Goal: Navigation & Orientation: Find specific page/section

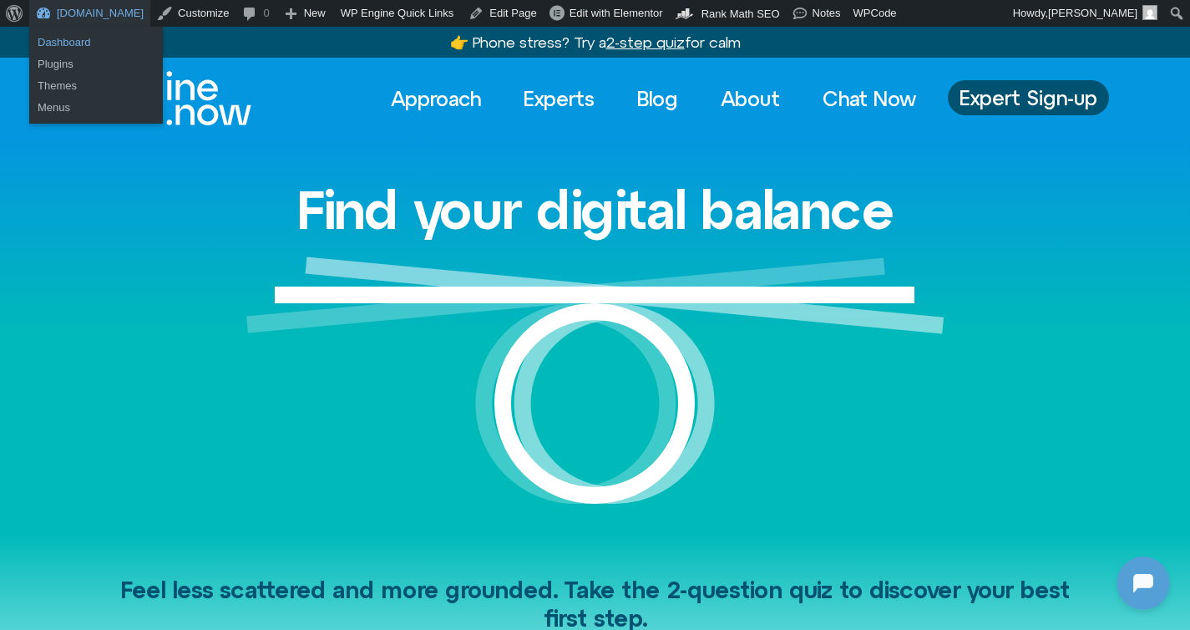
click at [64, 44] on link "Dashboard" at bounding box center [96, 43] width 134 height 22
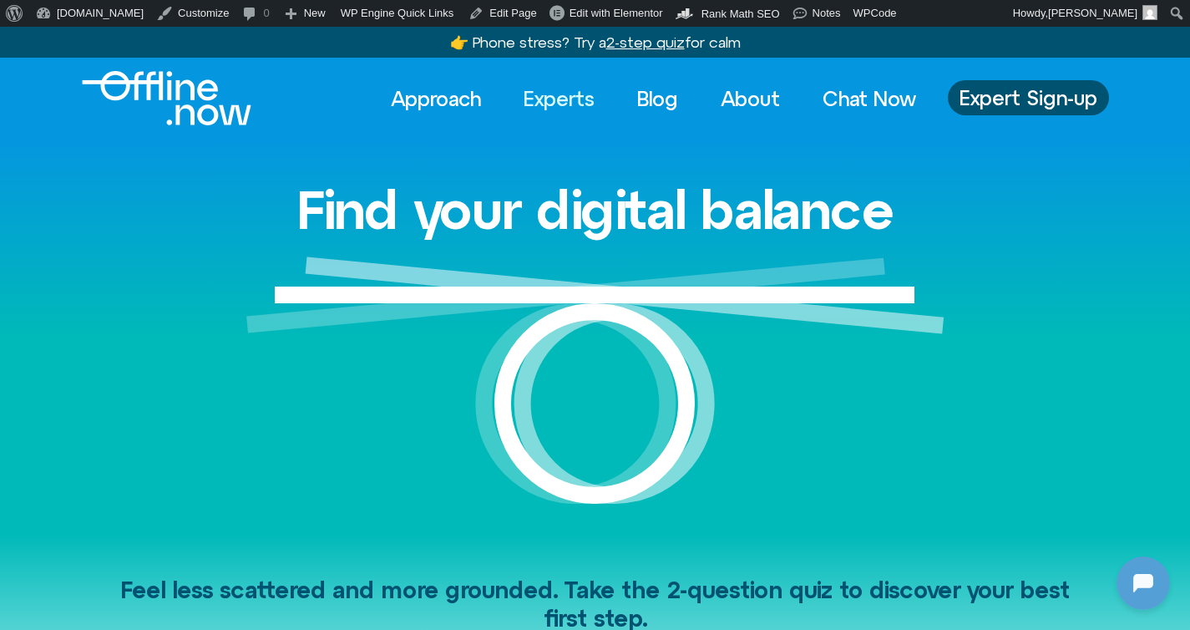
click at [565, 107] on link "Experts" at bounding box center [559, 98] width 101 height 37
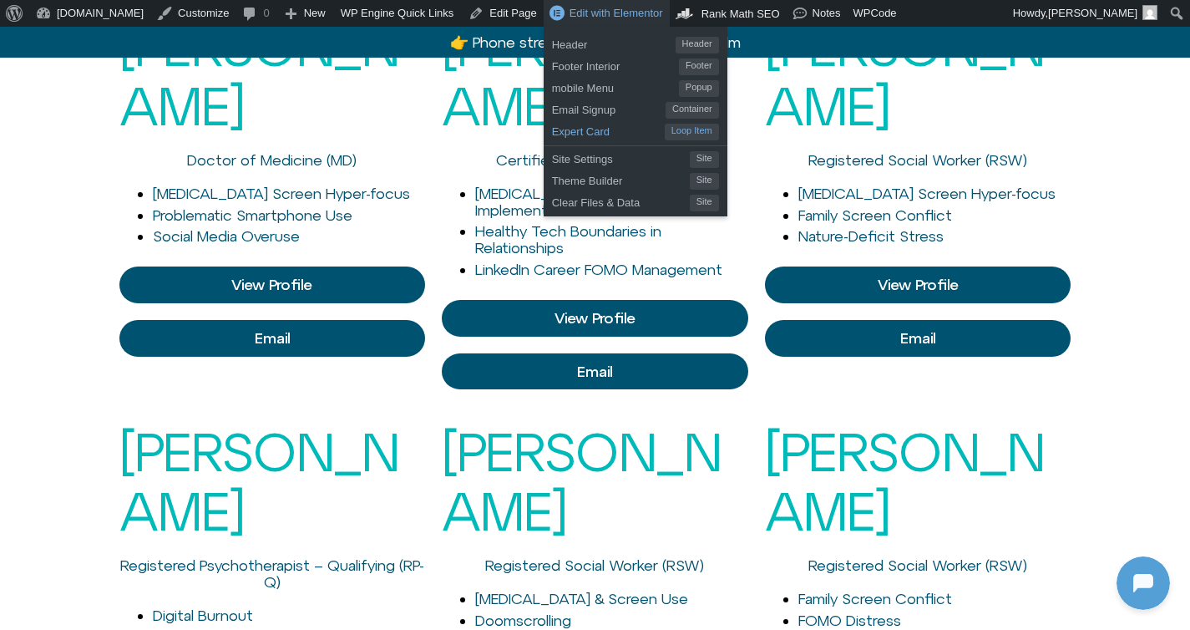
click at [560, 135] on span "Expert Card" at bounding box center [608, 130] width 113 height 22
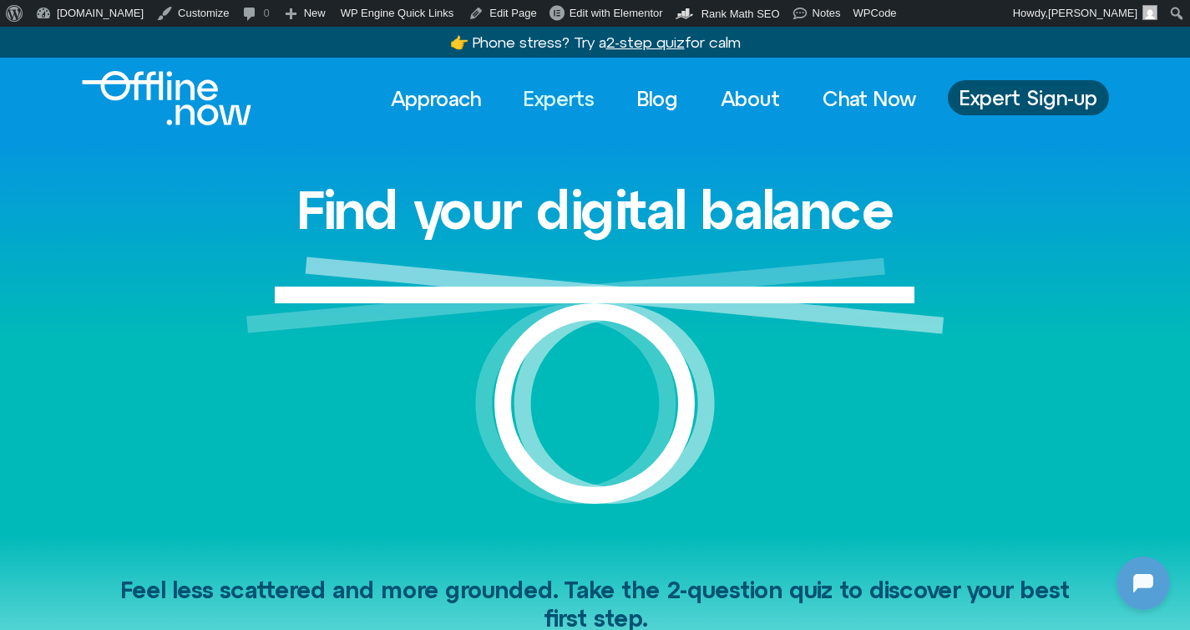
click at [558, 99] on link "Experts" at bounding box center [559, 98] width 101 height 37
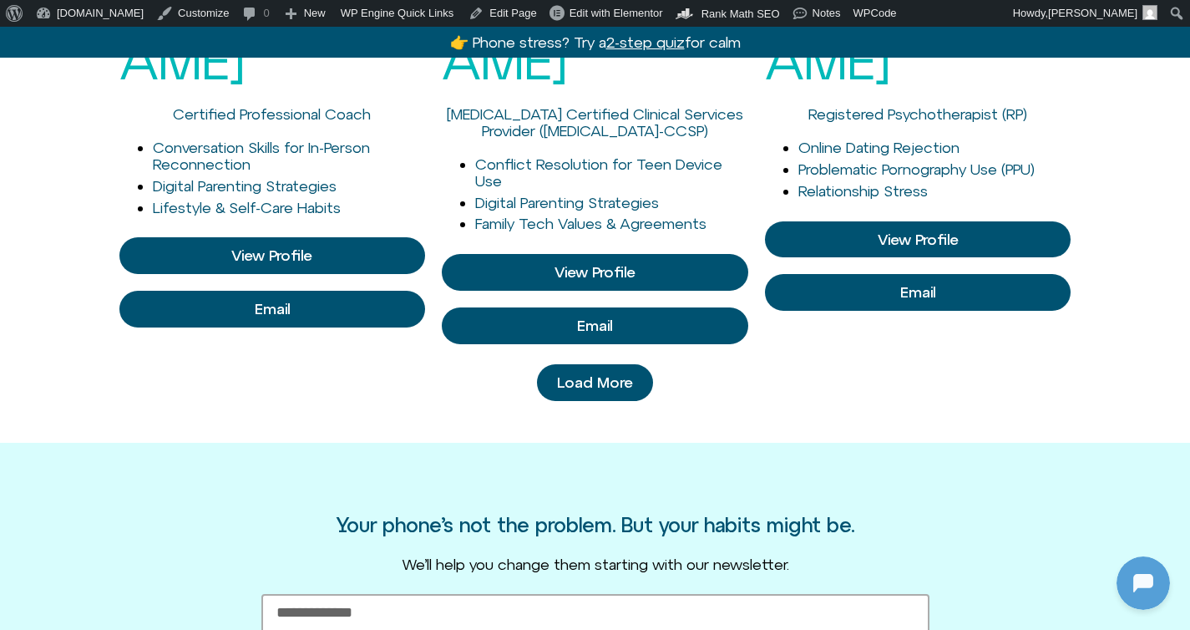
scroll to position [1406, 0]
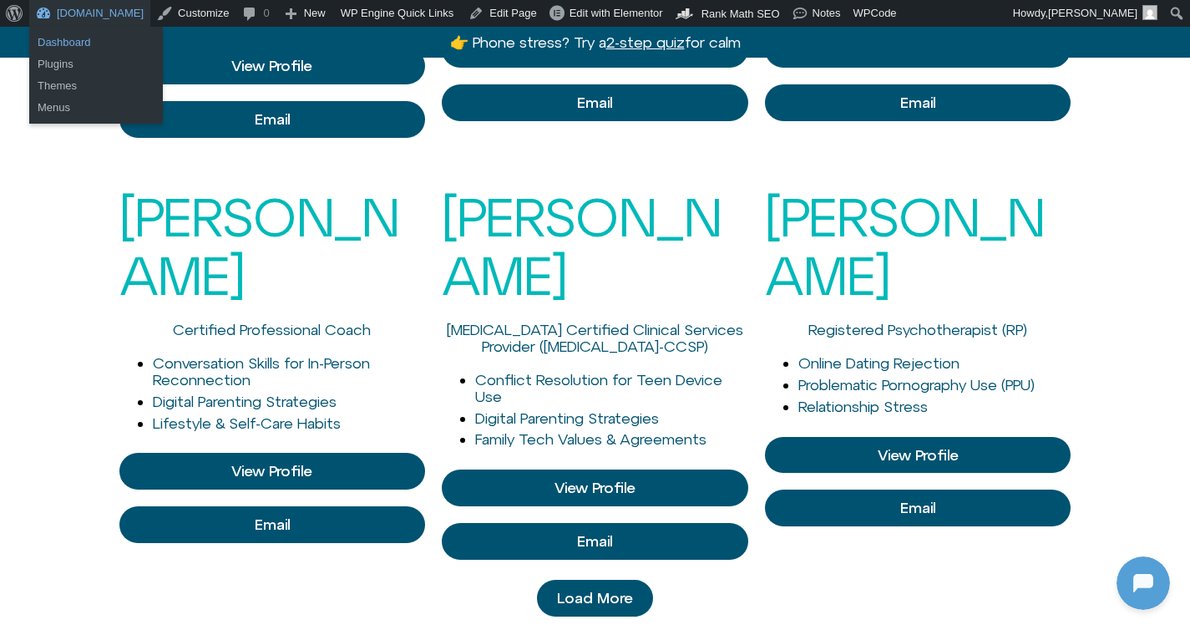
click at [54, 39] on link "Dashboard" at bounding box center [96, 43] width 134 height 22
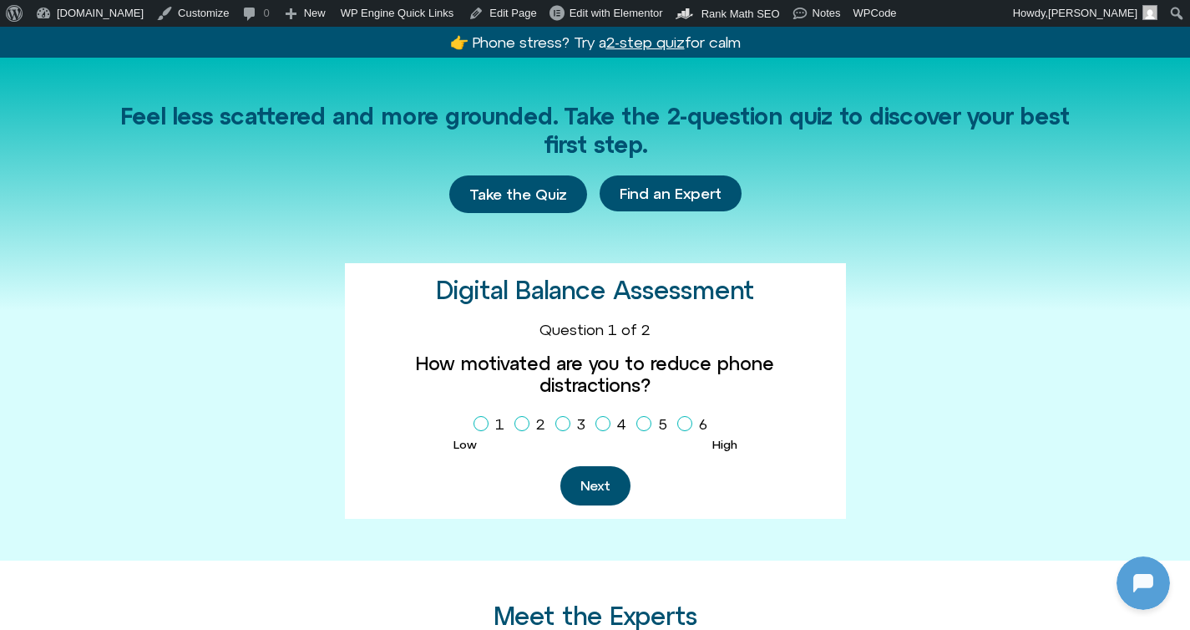
scroll to position [1047, 0]
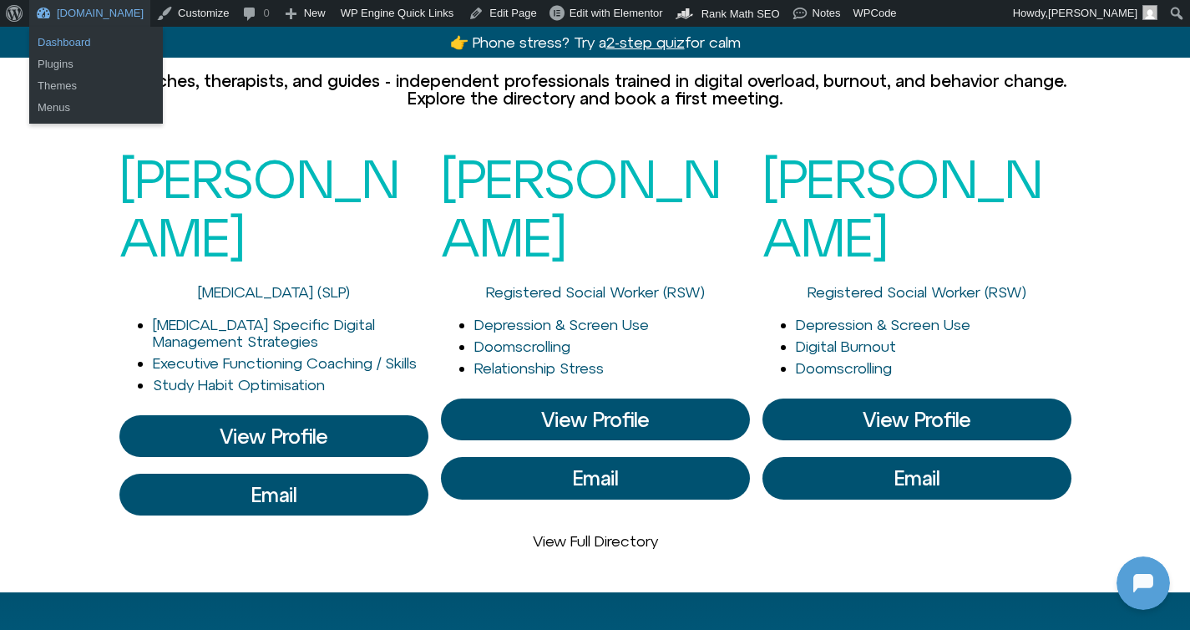
click at [69, 42] on link "Dashboard" at bounding box center [96, 43] width 134 height 22
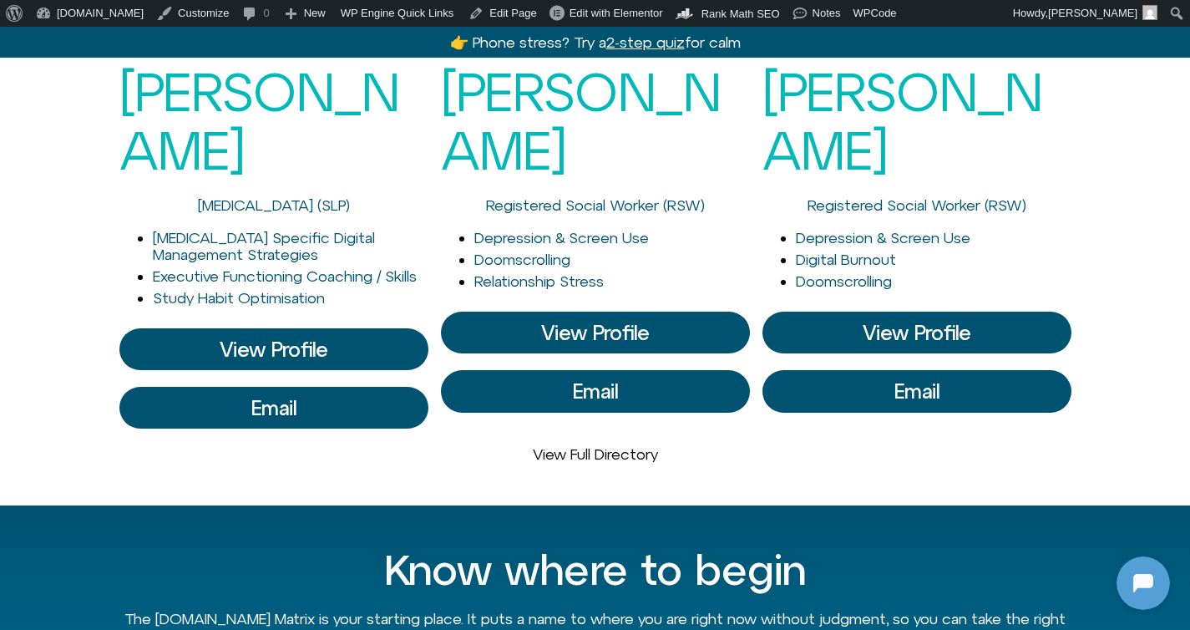
scroll to position [1137, 0]
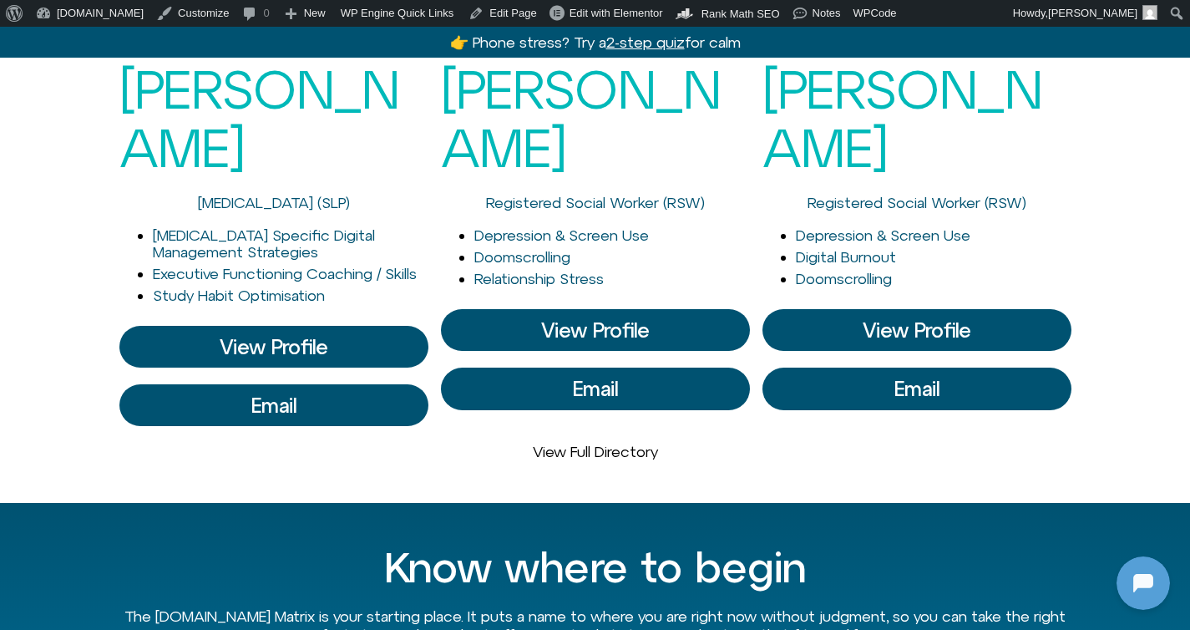
click at [620, 443] on link "View Full Directory" at bounding box center [595, 452] width 125 height 18
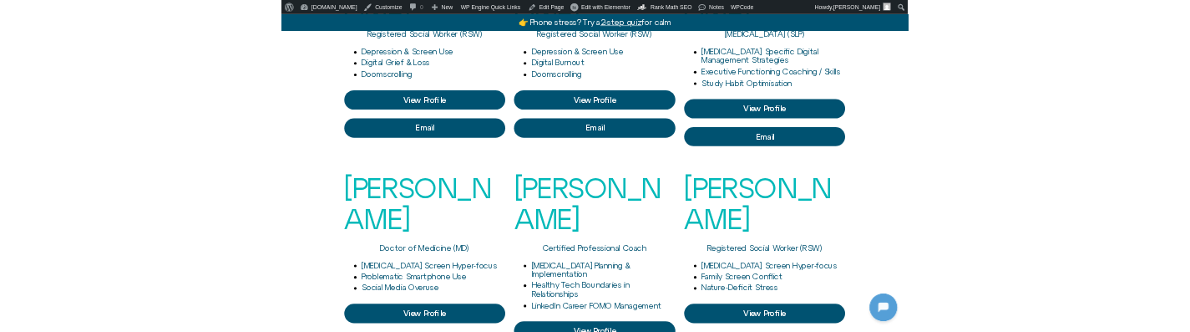
scroll to position [732, 0]
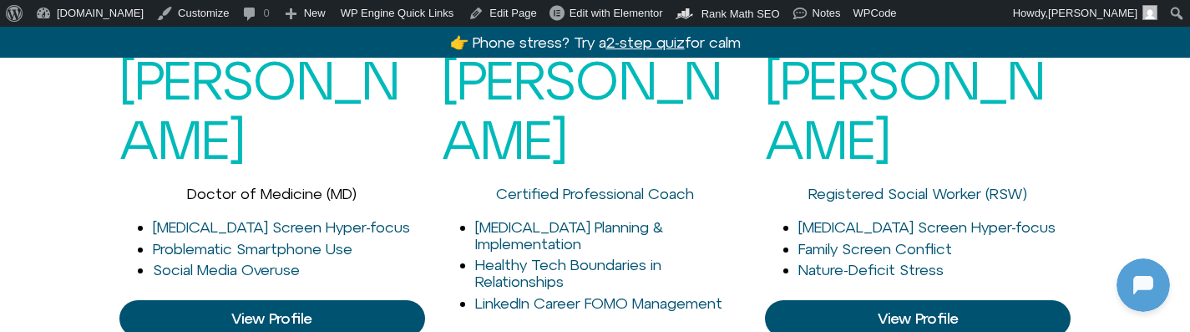
scroll to position [545, 0]
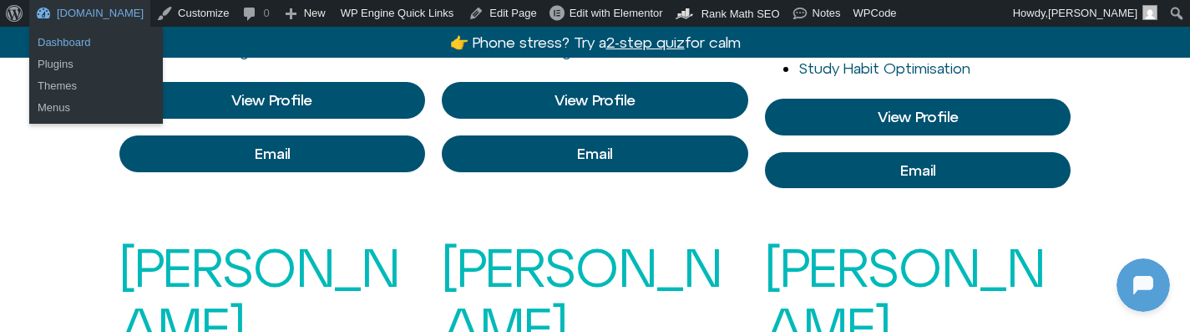
click at [76, 39] on link "Dashboard" at bounding box center [96, 43] width 134 height 22
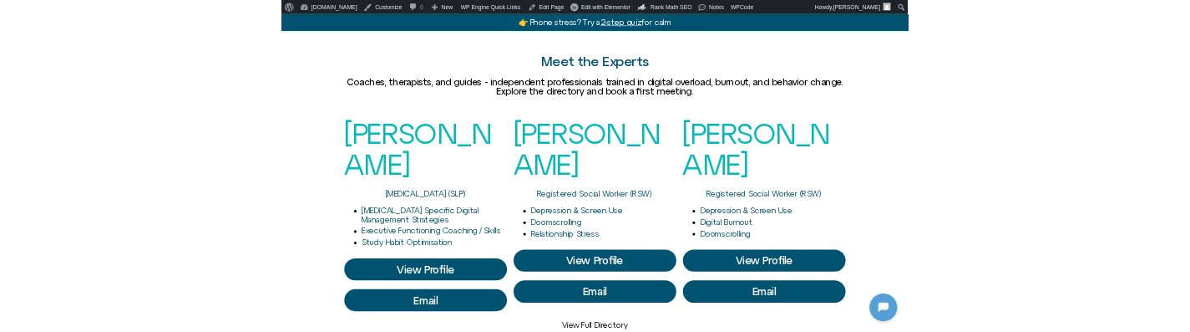
scroll to position [961, 0]
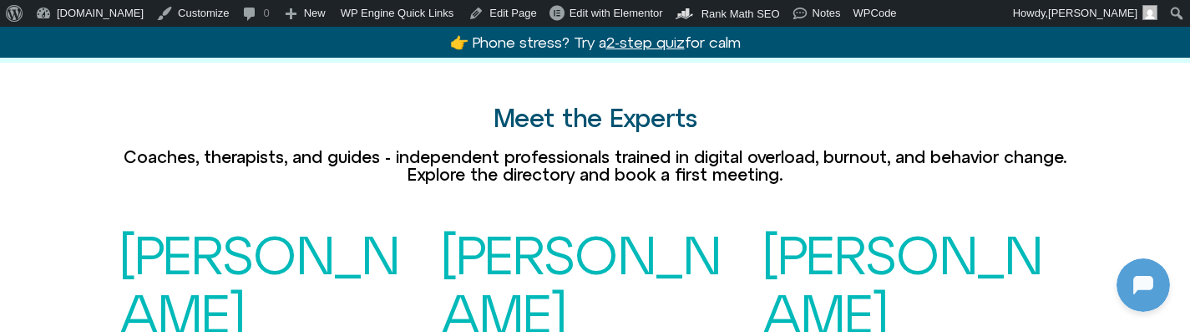
scroll to position [961, 0]
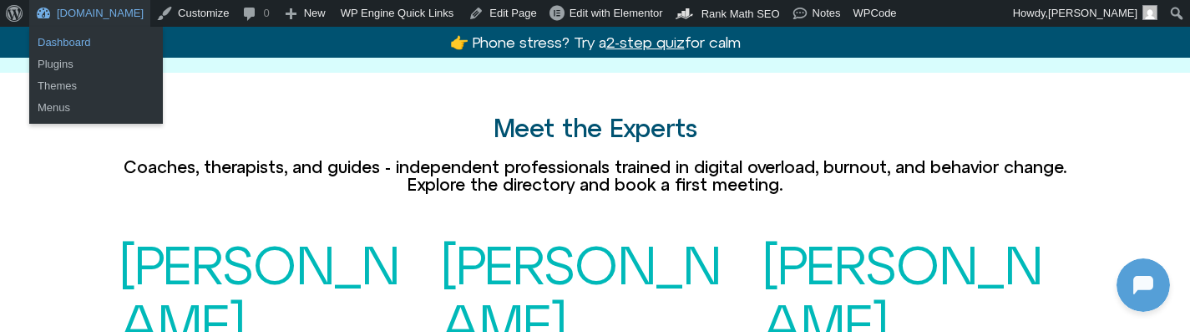
click at [74, 43] on link "Dashboard" at bounding box center [96, 43] width 134 height 22
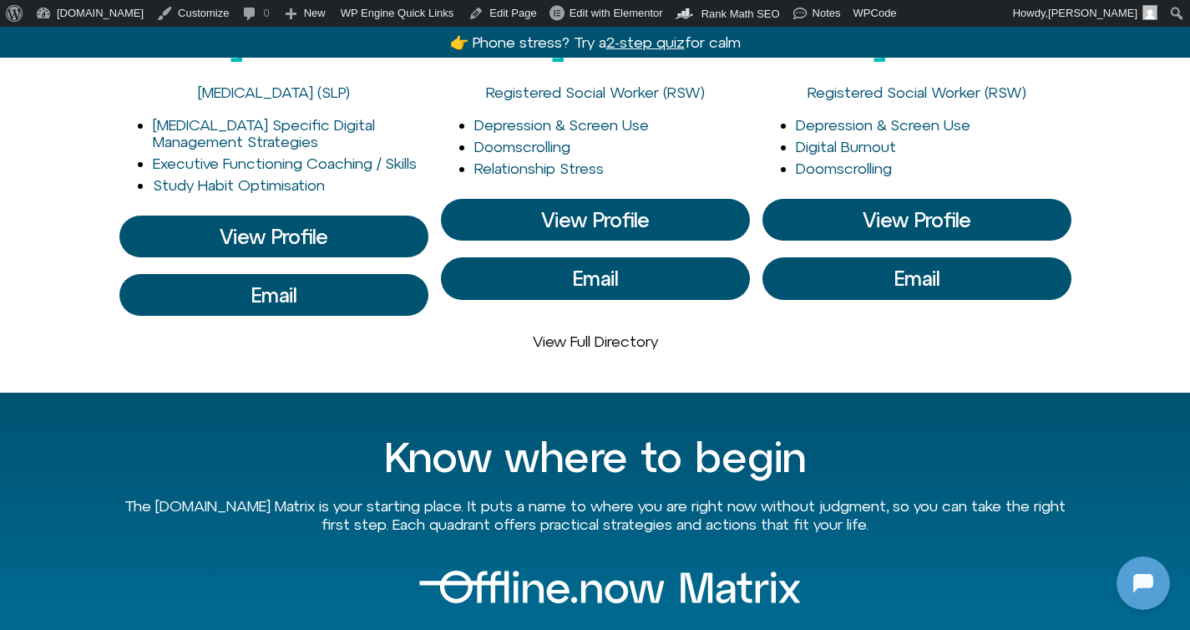
scroll to position [1823, 0]
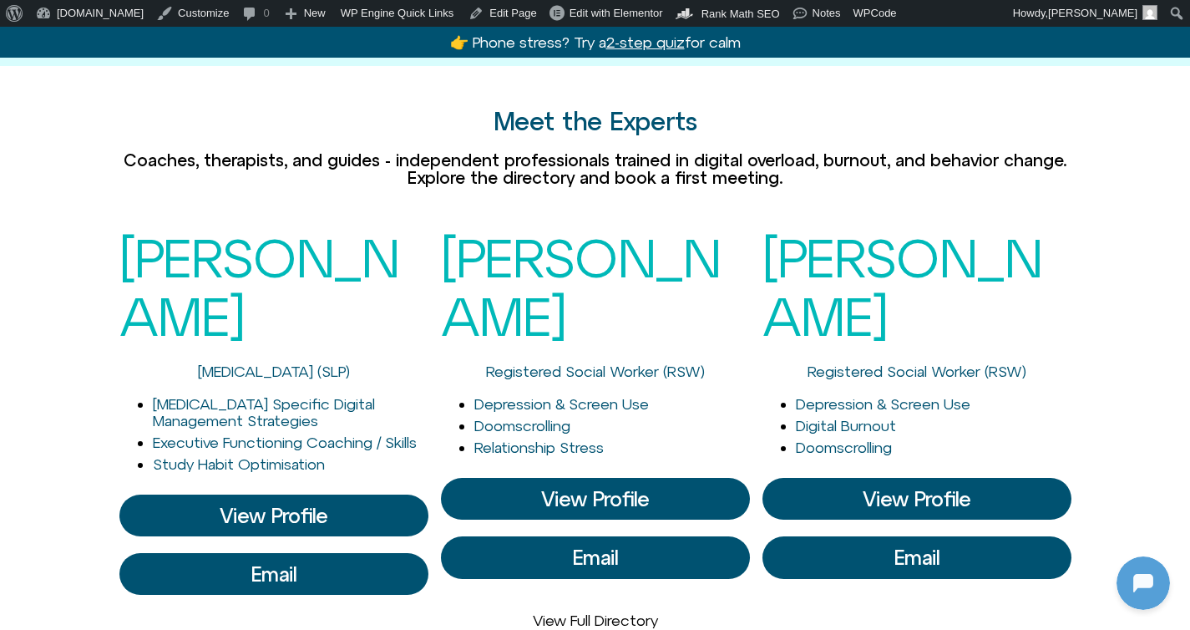
scroll to position [1143, 0]
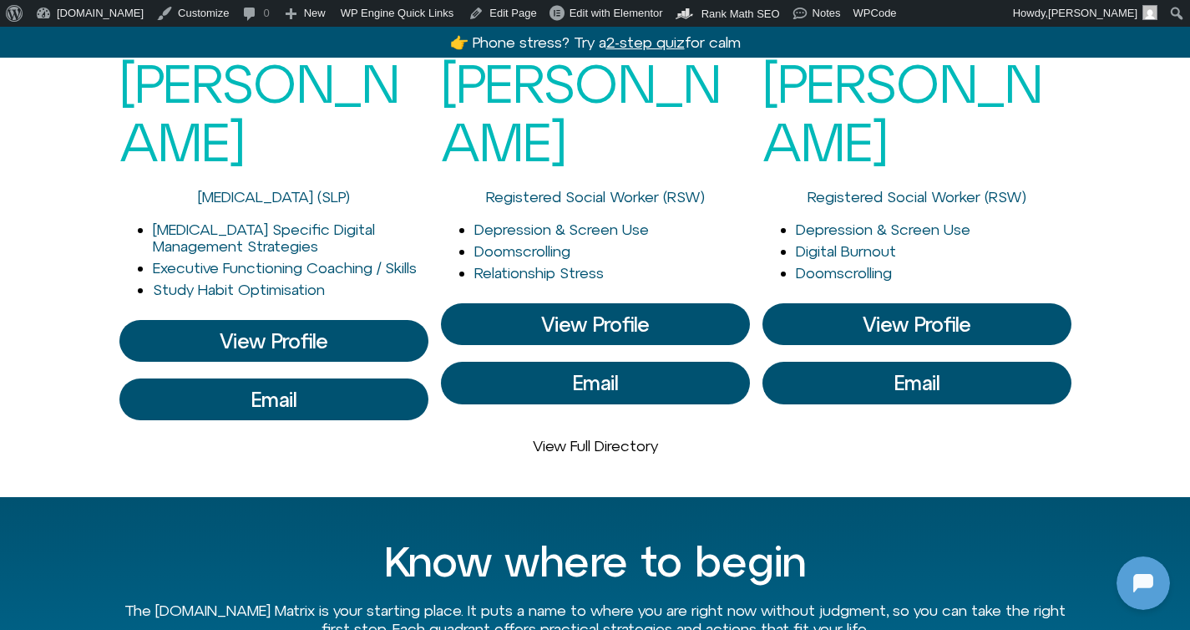
click at [702, 165] on div "Jessie Kussin Registered Social Worker (RSW)" at bounding box center [595, 129] width 309 height 151
click at [497, 17] on link "Edit Page" at bounding box center [502, 13] width 81 height 27
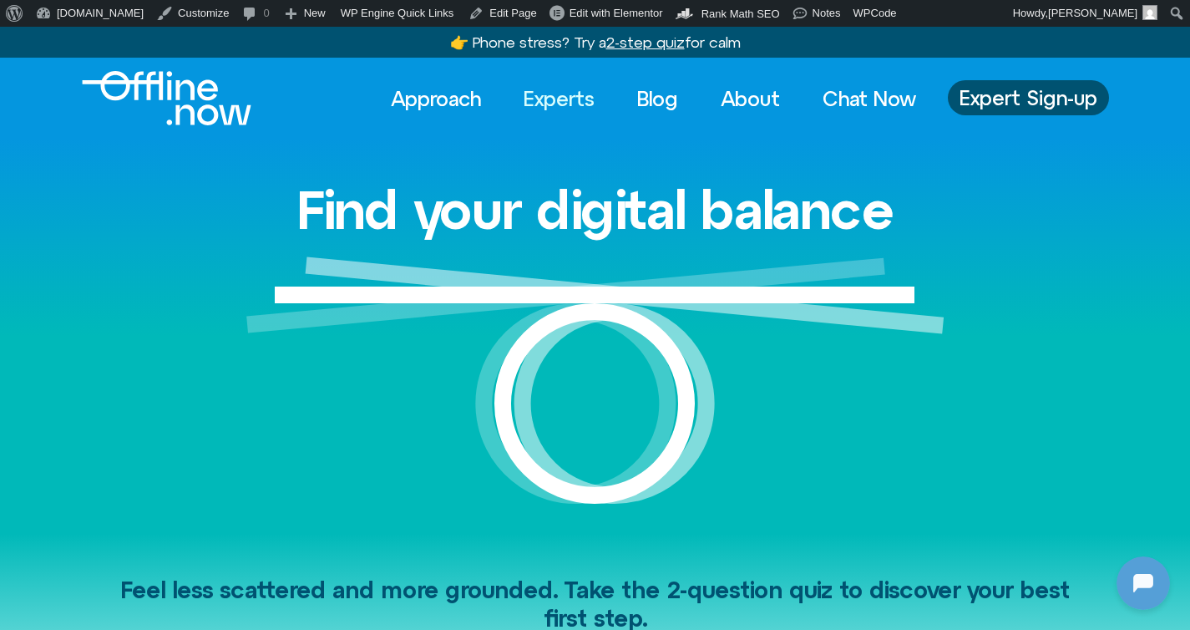
click at [532, 88] on link "Experts" at bounding box center [559, 98] width 101 height 37
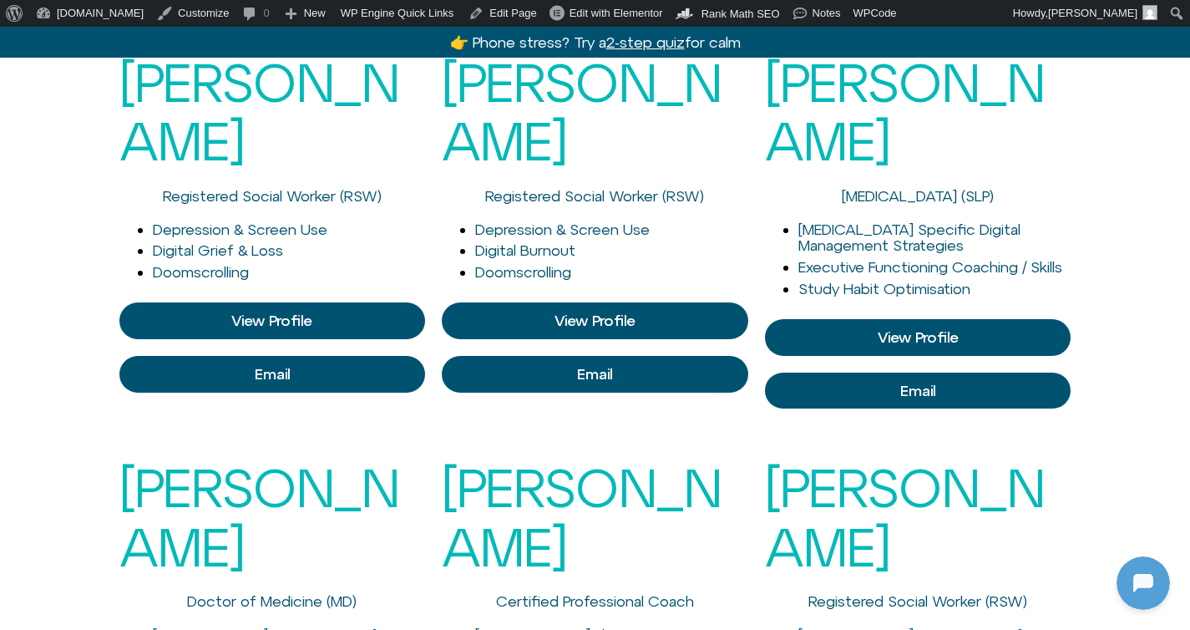
scroll to position [428, 0]
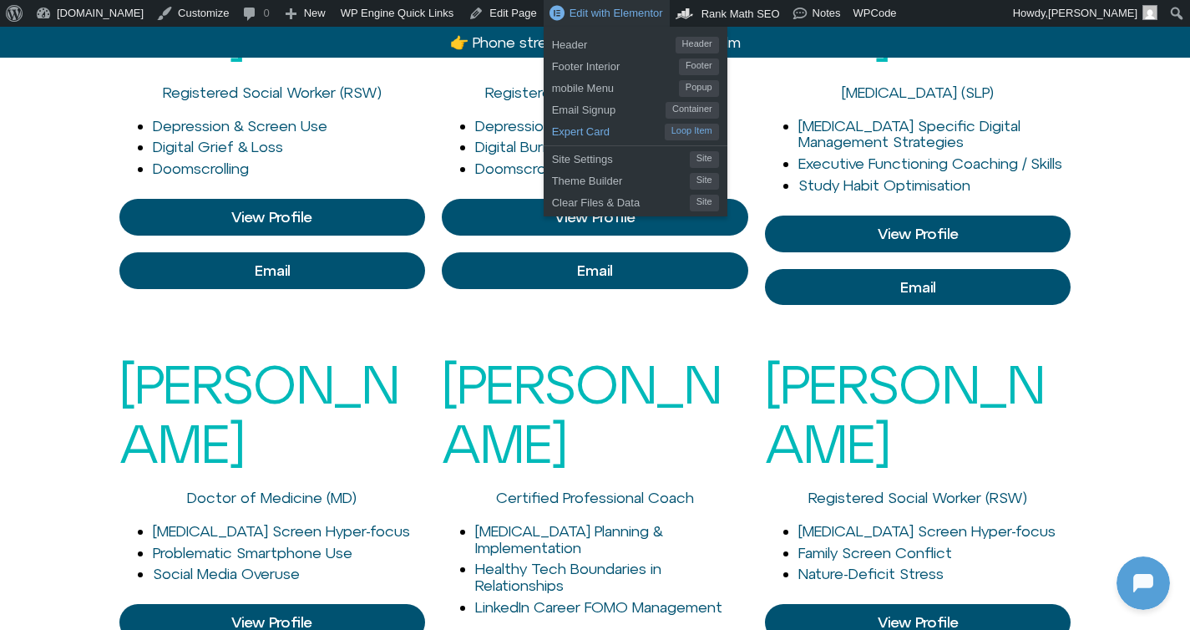
click at [552, 129] on span "Expert Card" at bounding box center [608, 130] width 113 height 22
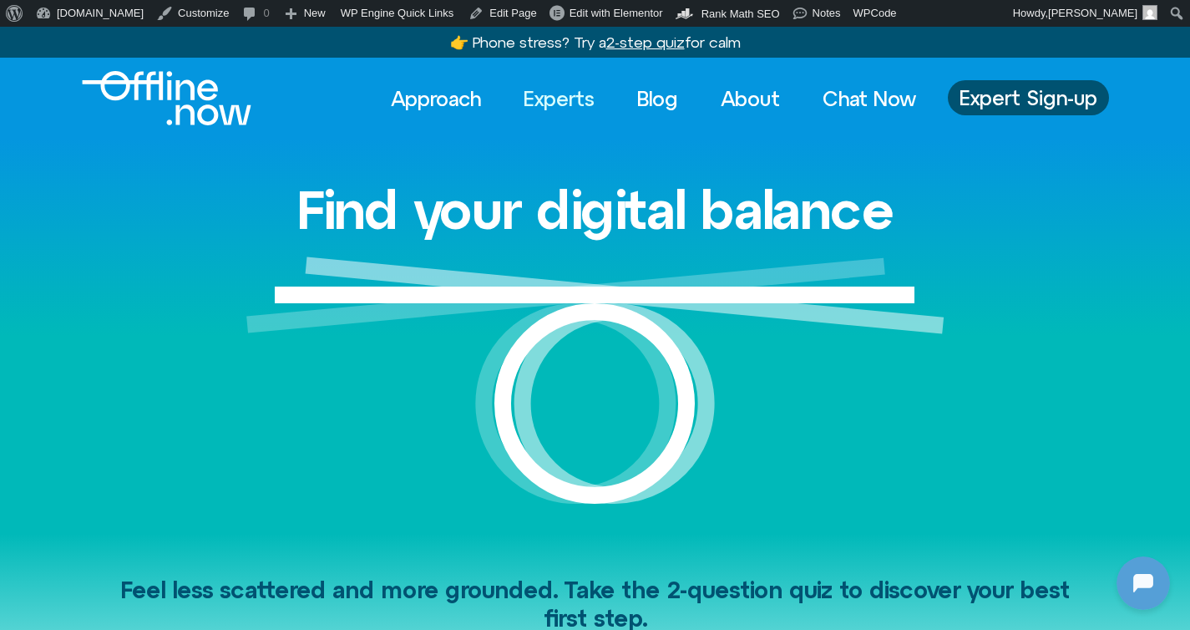
click at [533, 103] on link "Experts" at bounding box center [559, 98] width 101 height 37
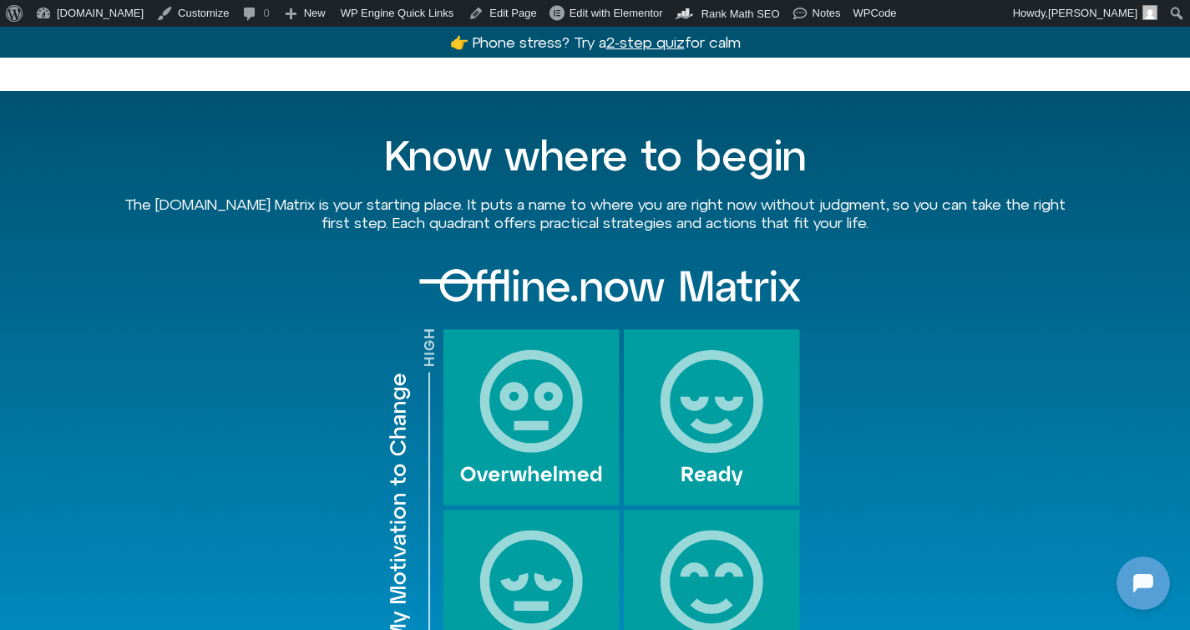
scroll to position [1382, 0]
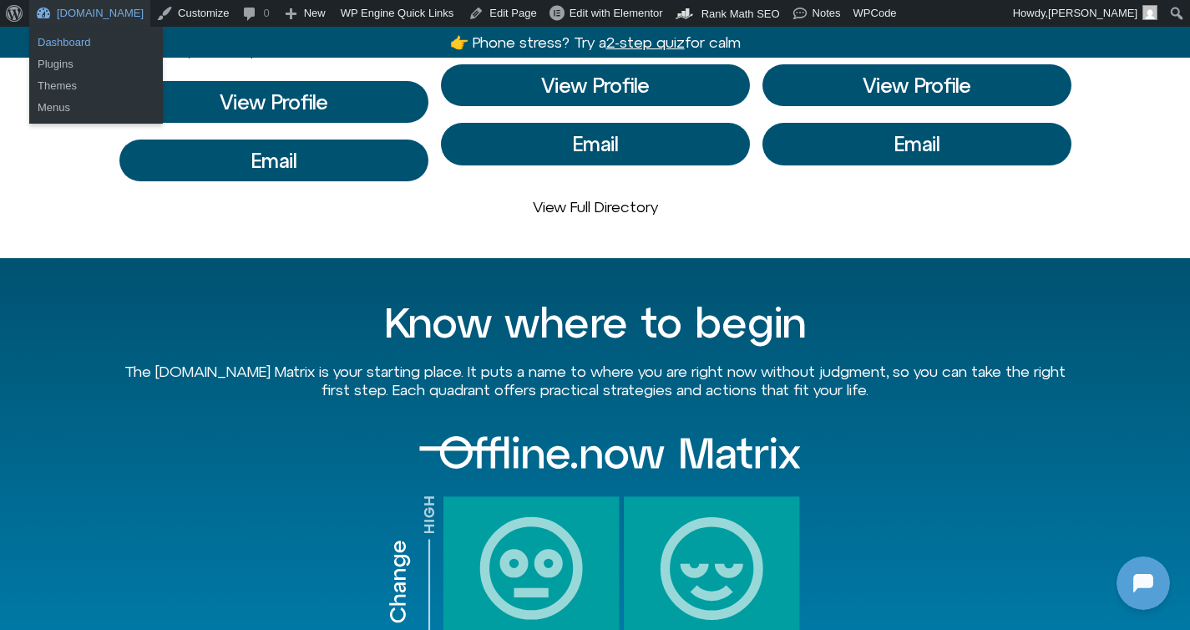
click at [59, 41] on link "Dashboard" at bounding box center [96, 43] width 134 height 22
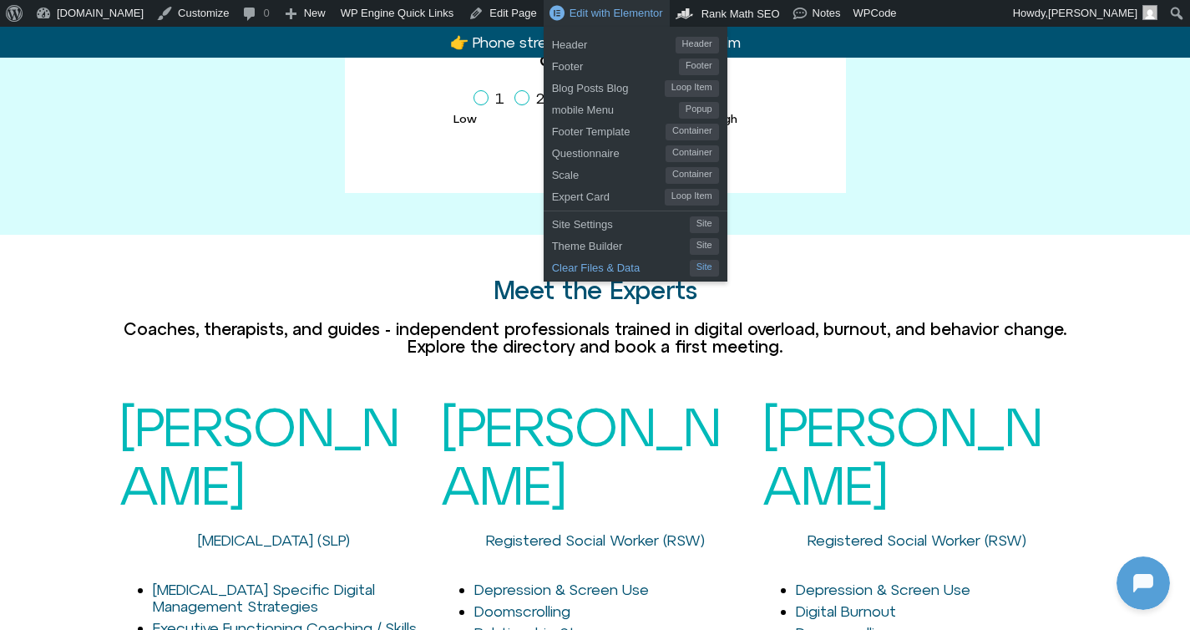
click at [581, 267] on span "Clear Files & Data" at bounding box center [621, 266] width 138 height 22
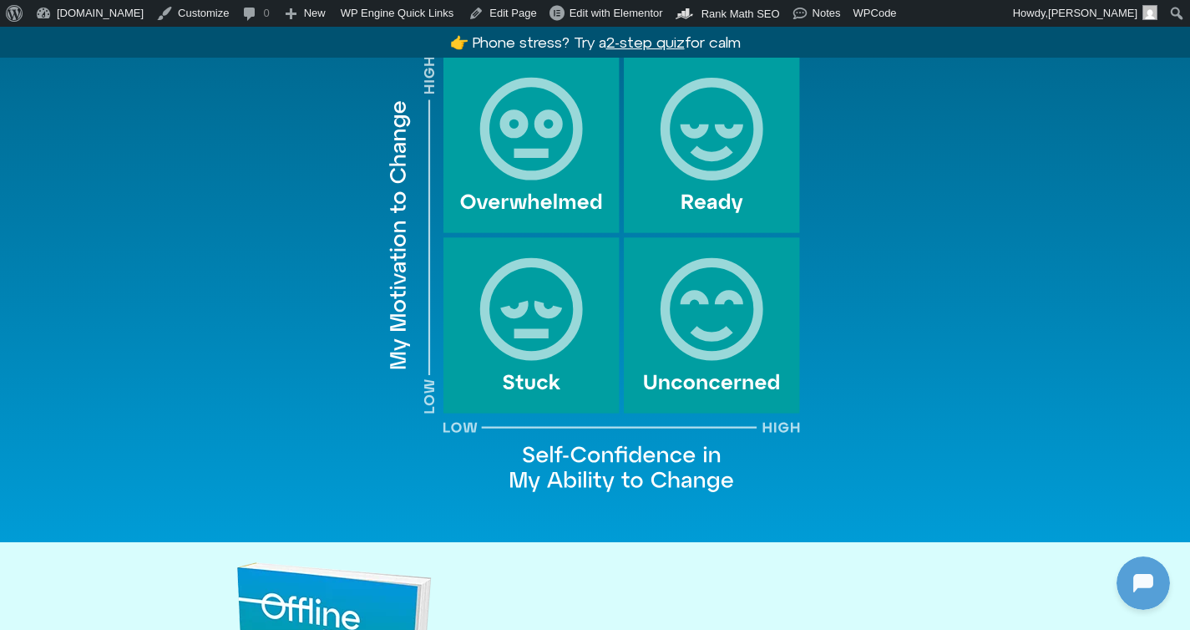
scroll to position [2275, 0]
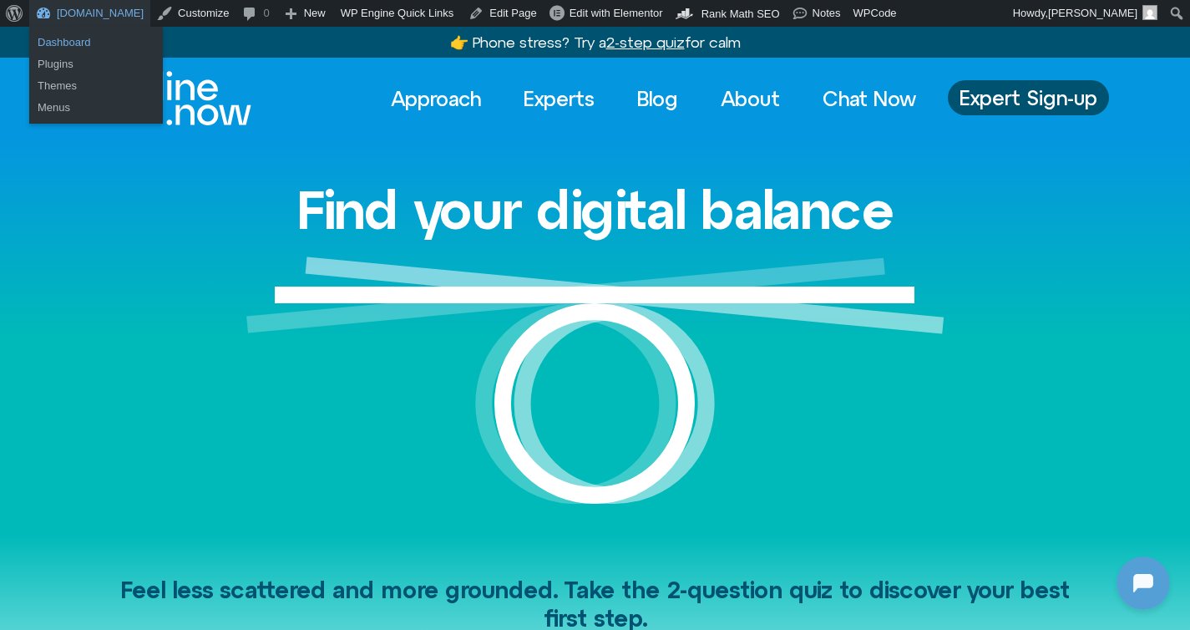
click at [55, 38] on link "Dashboard" at bounding box center [96, 43] width 134 height 22
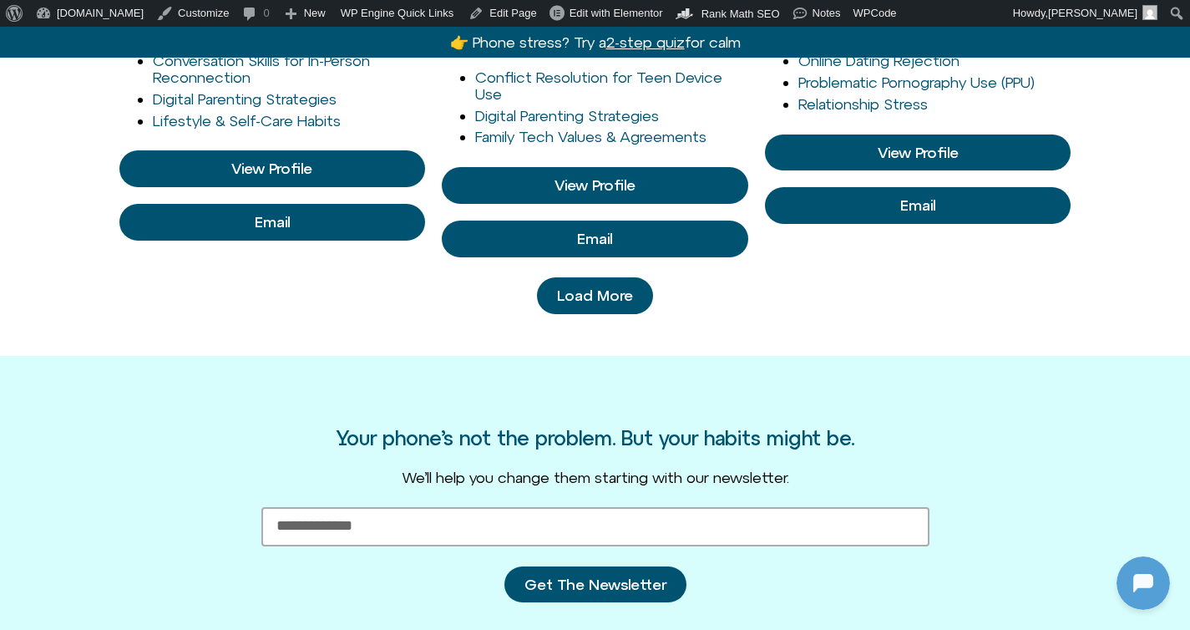
scroll to position [1865, 0]
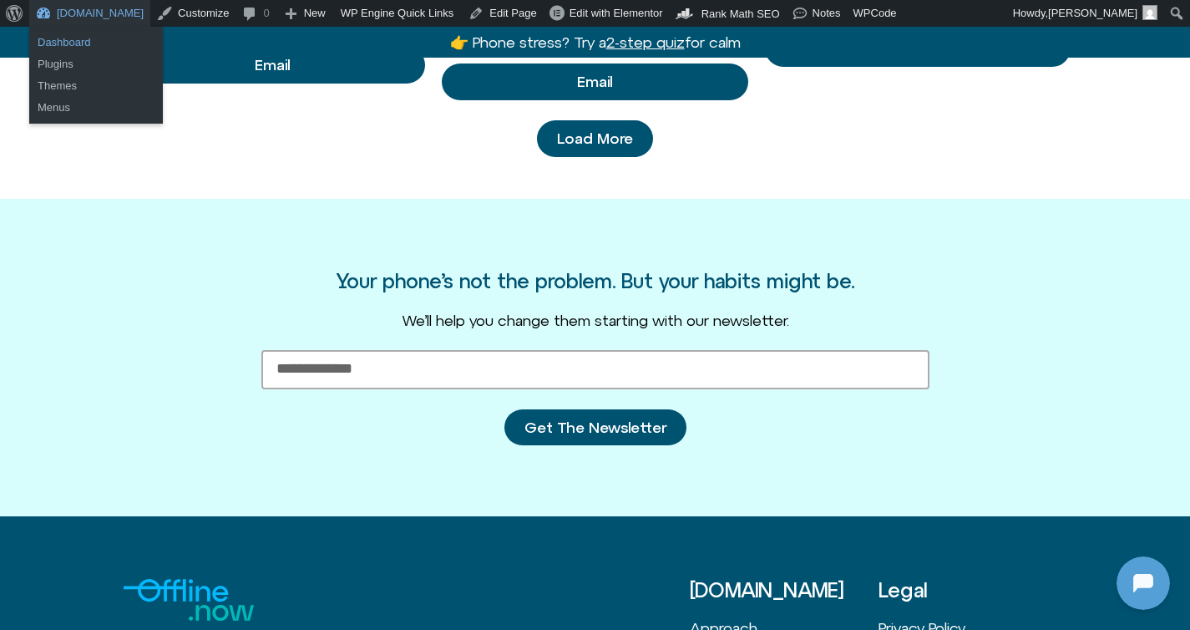
click at [64, 44] on link "Dashboard" at bounding box center [96, 43] width 134 height 22
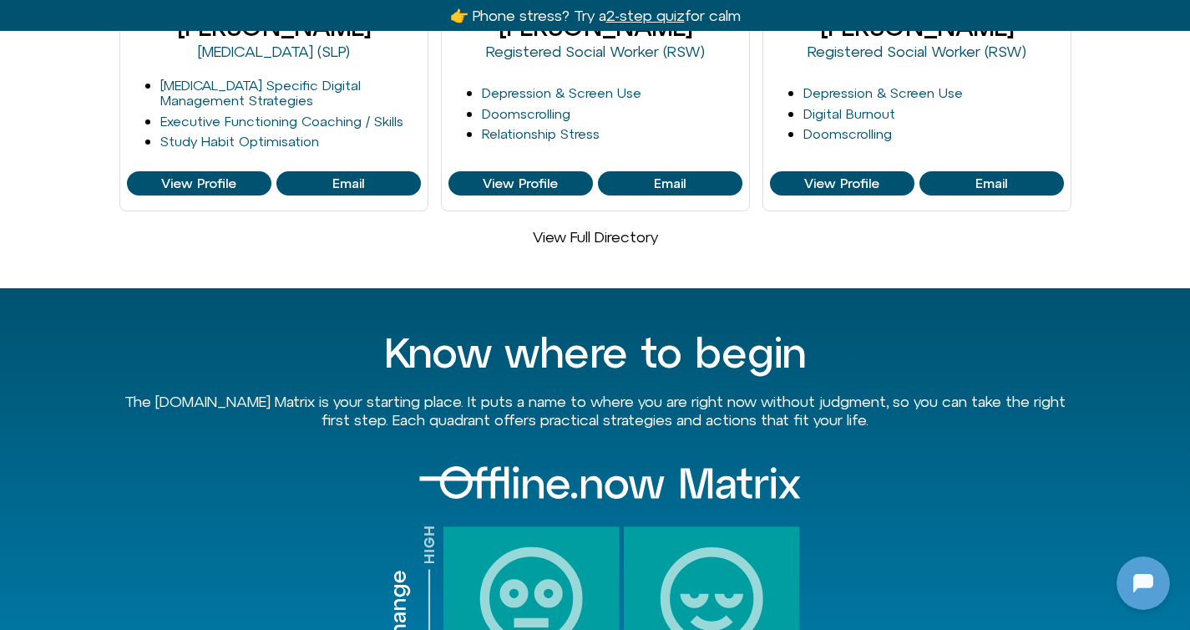
scroll to position [985, 0]
